Goal: Navigation & Orientation: Find specific page/section

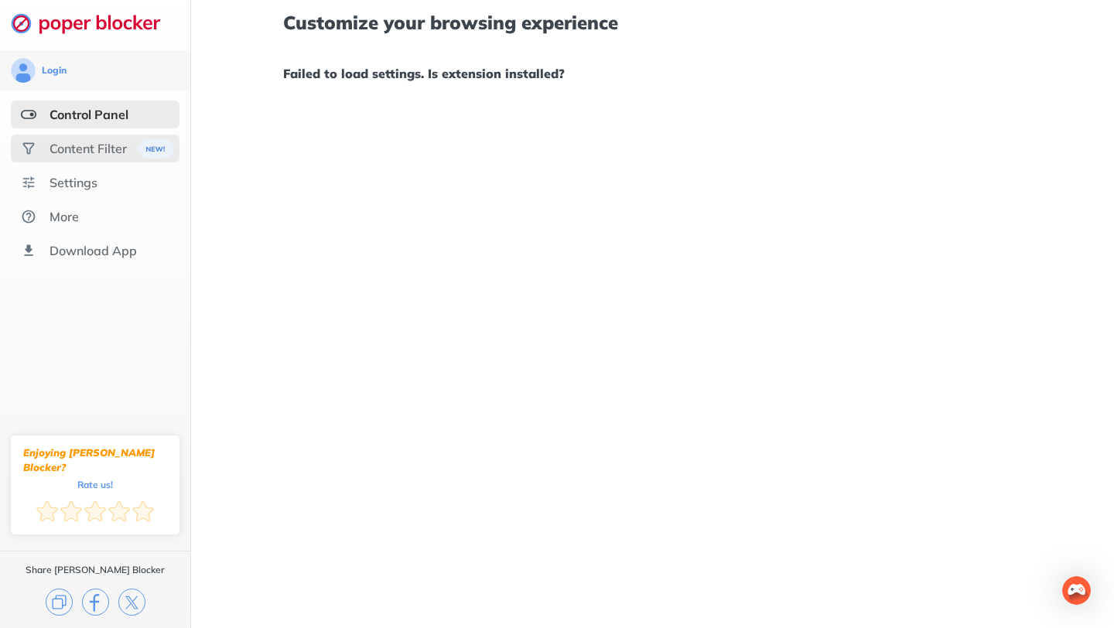
click at [118, 146] on div "Content Filter" at bounding box center [88, 148] width 77 height 15
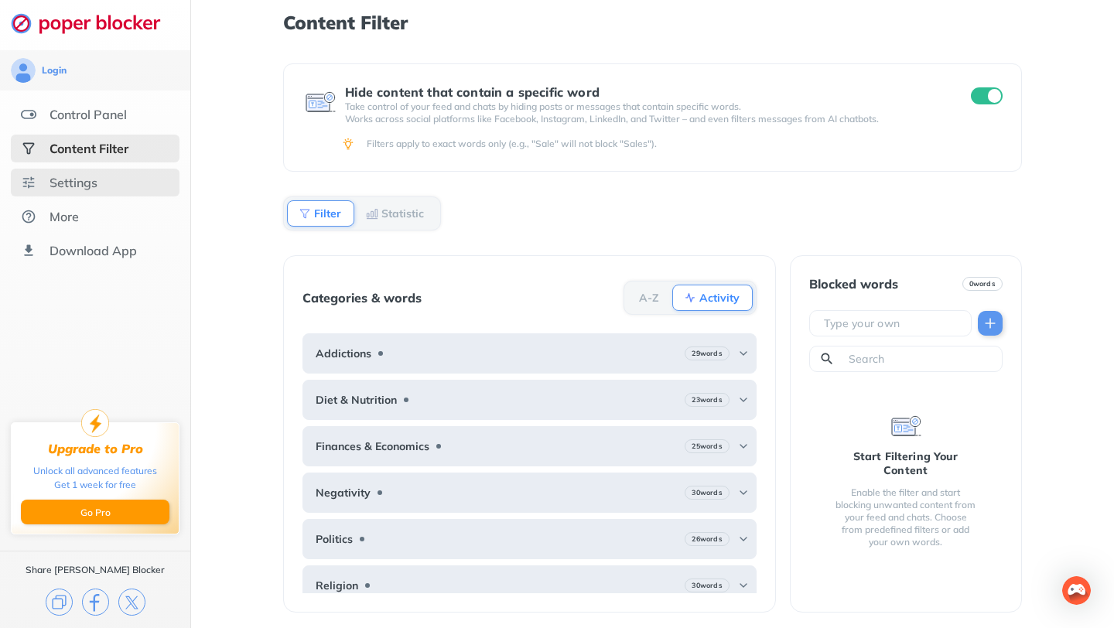
click at [87, 187] on div "Settings" at bounding box center [74, 182] width 48 height 15
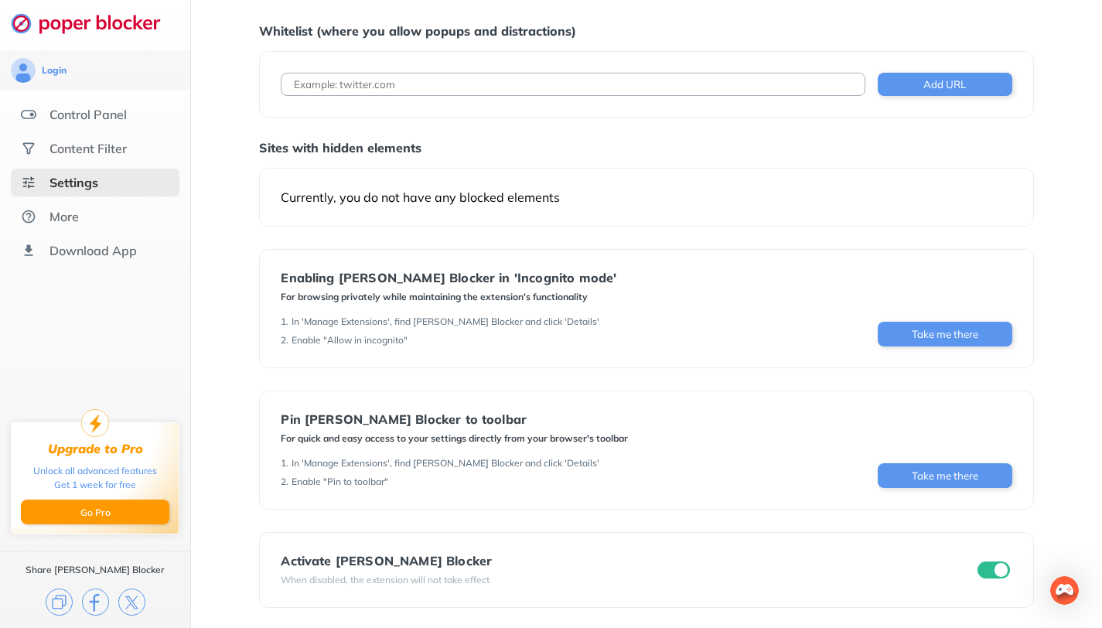
scroll to position [43, 0]
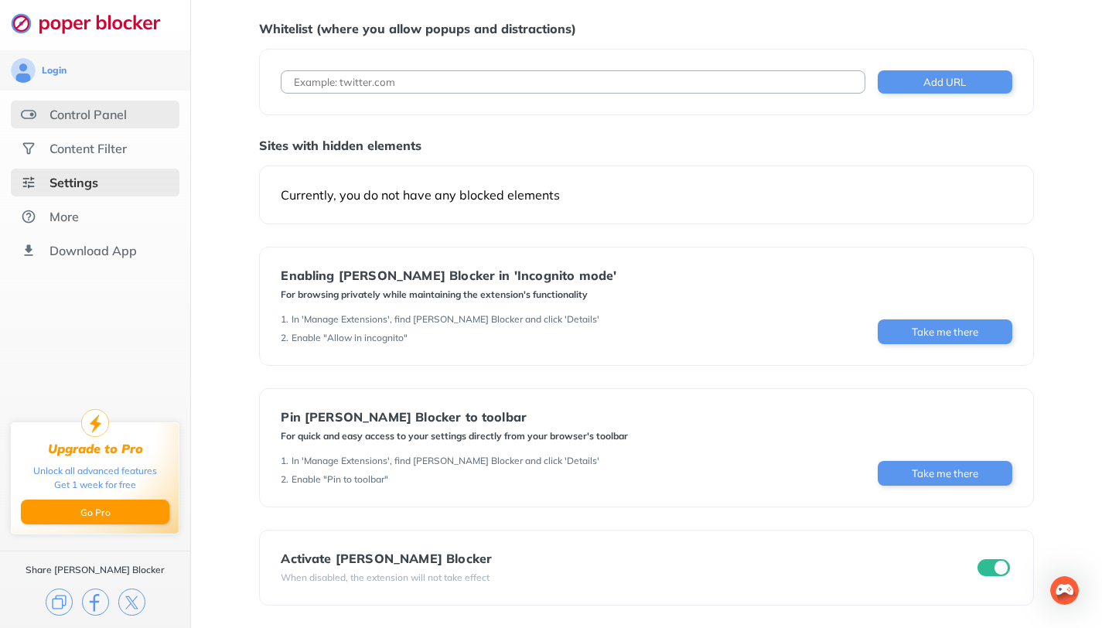
click at [104, 114] on div "Control Panel" at bounding box center [88, 114] width 77 height 15
